Goal: Transaction & Acquisition: Purchase product/service

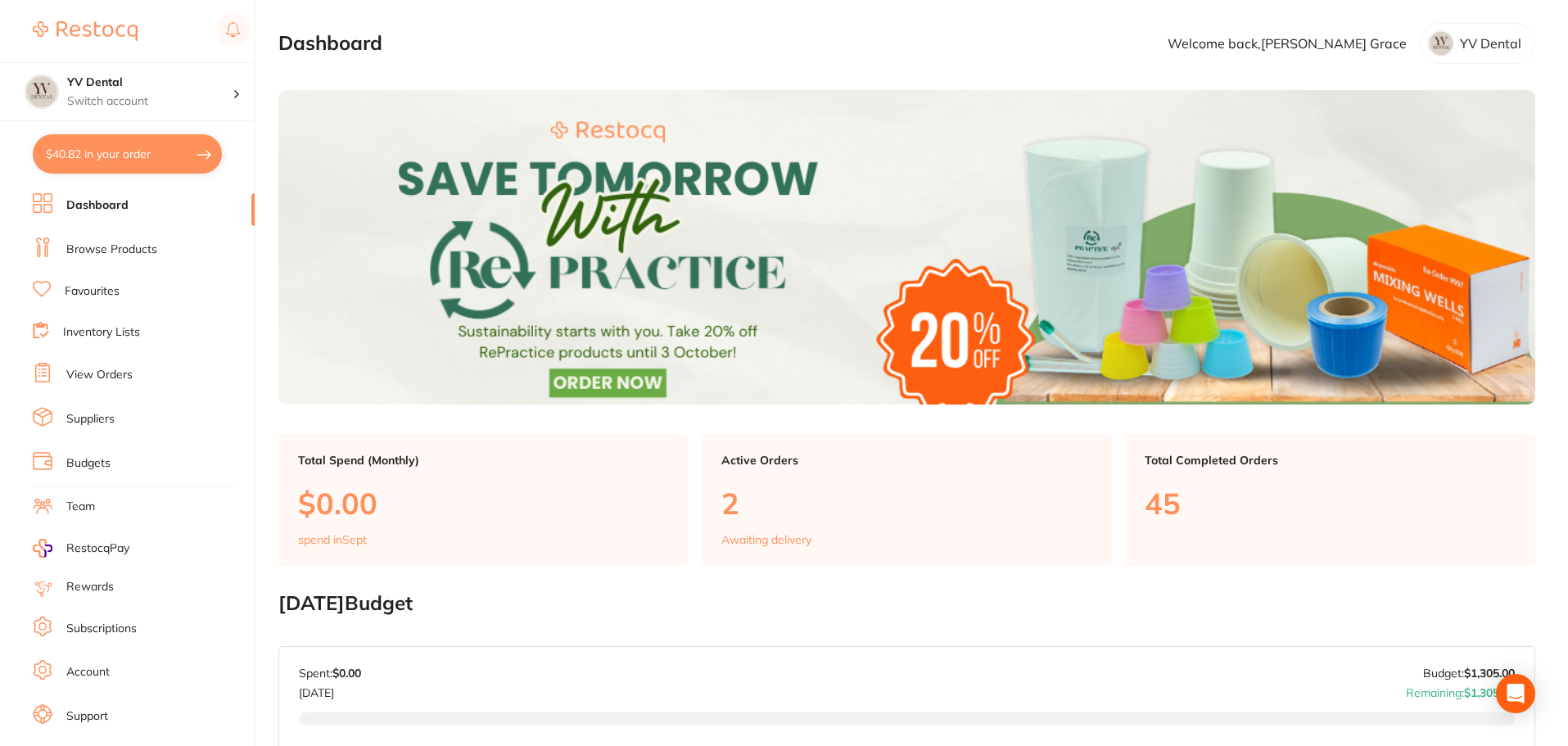
click at [109, 367] on link "View Orders" at bounding box center [99, 375] width 67 height 16
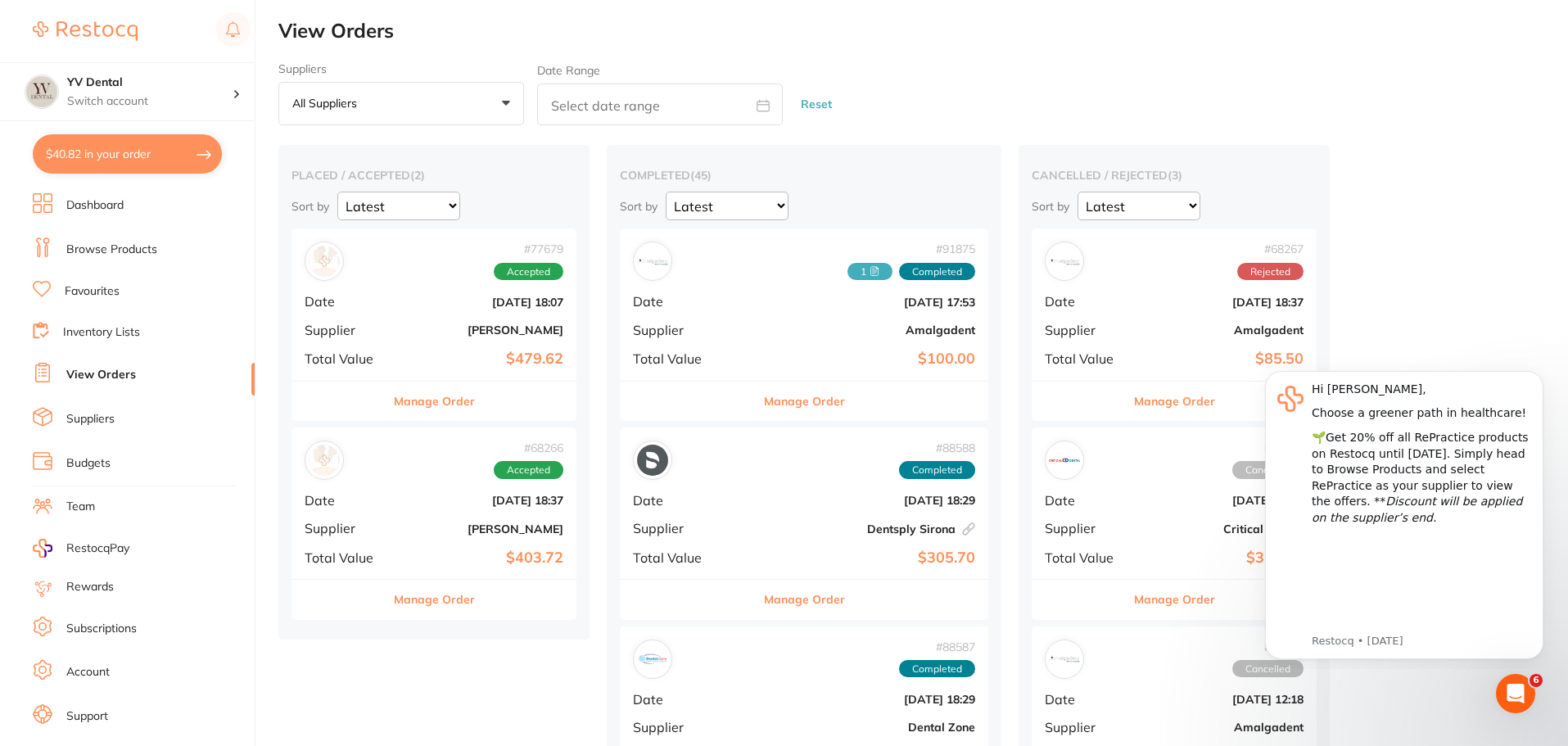
click at [112, 253] on link "Browse Products" at bounding box center [112, 250] width 91 height 16
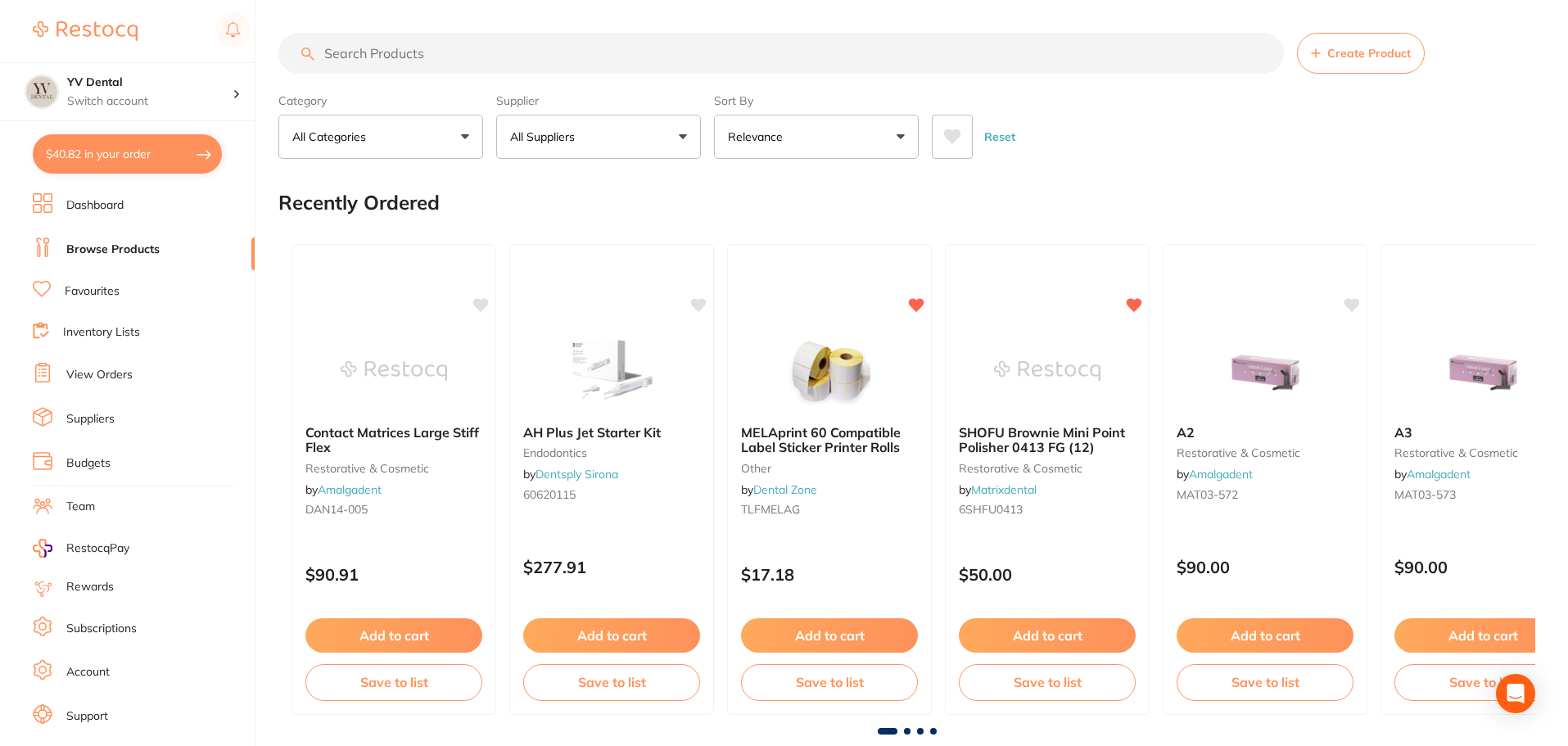
click at [99, 297] on link "Favourites" at bounding box center [92, 292] width 55 height 16
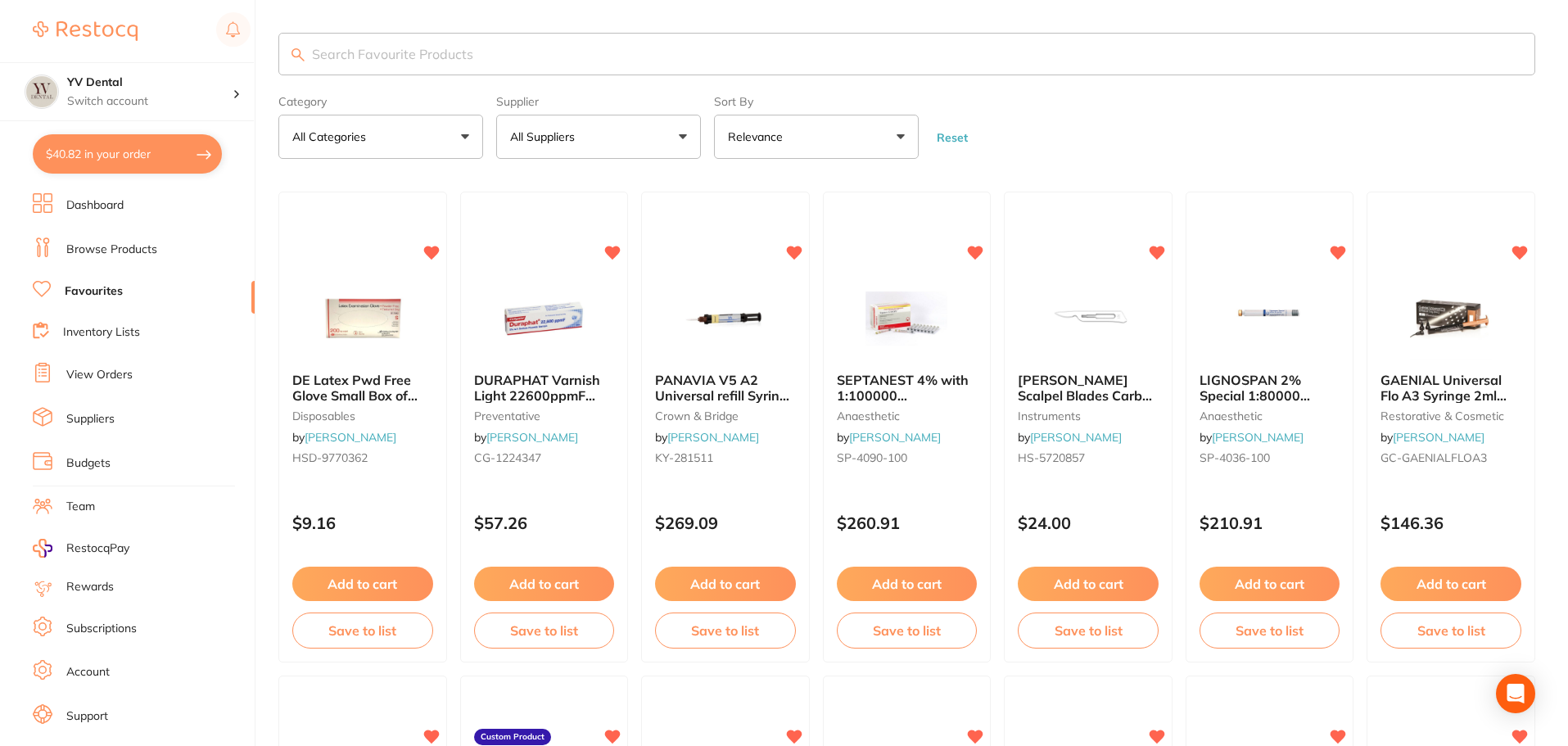
click at [466, 52] on input "search" at bounding box center [907, 54] width 1257 height 43
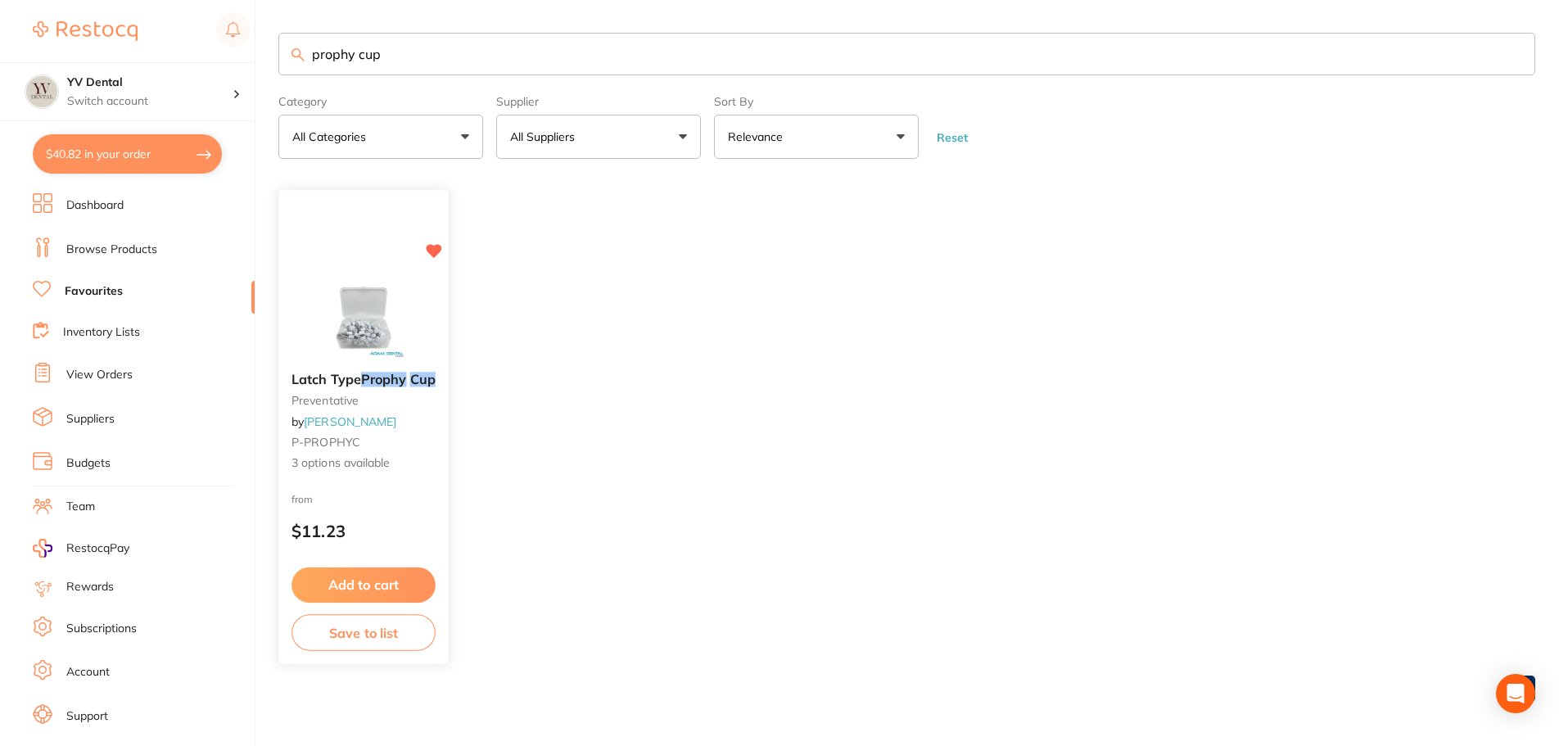
type input "prophy cup"
click at [343, 378] on span "Latch Type" at bounding box center [327, 380] width 69 height 16
